Goal: Check status: Check status

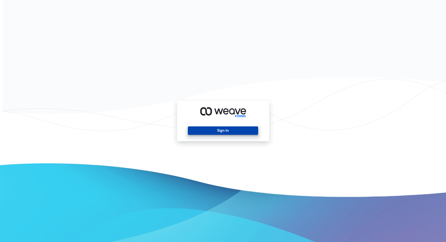
click at [212, 129] on button "Sign In" at bounding box center [223, 130] width 70 height 8
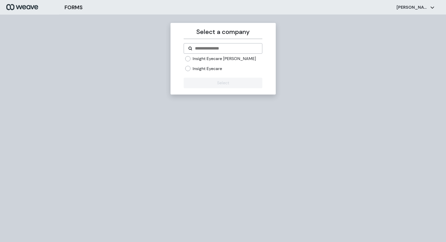
click at [222, 70] on label "Insight Eyecare" at bounding box center [207, 69] width 29 height 6
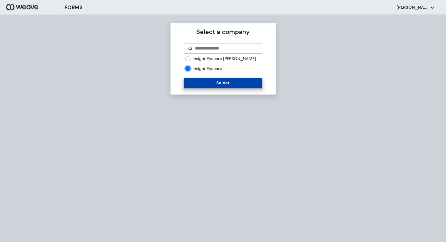
click at [224, 86] on button "Select" at bounding box center [223, 83] width 79 height 11
